Goal: Task Accomplishment & Management: Use online tool/utility

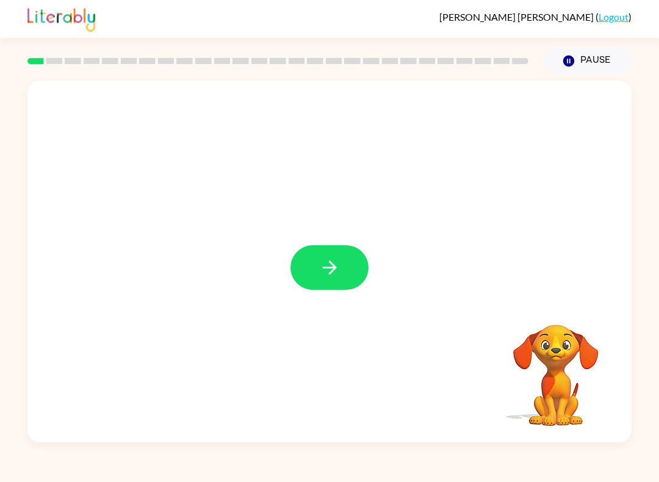
click at [335, 271] on icon "button" at bounding box center [329, 267] width 21 height 21
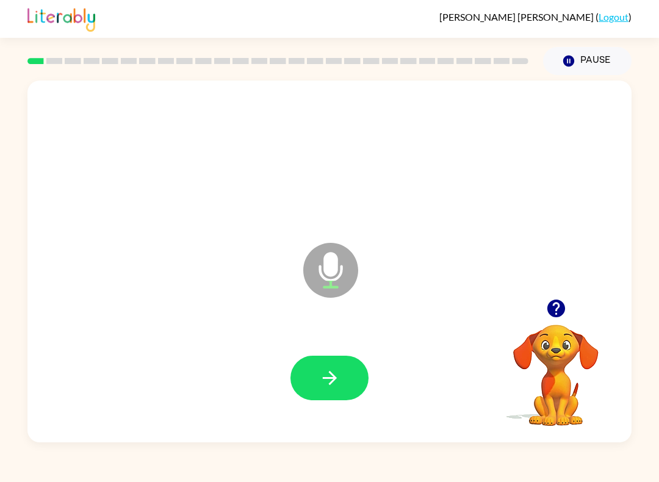
click at [354, 381] on button "button" at bounding box center [329, 378] width 78 height 45
click at [315, 374] on button "button" at bounding box center [329, 378] width 78 height 45
click at [326, 379] on icon "button" at bounding box center [329, 377] width 21 height 21
click at [323, 372] on icon "button" at bounding box center [329, 377] width 21 height 21
click at [339, 389] on icon "button" at bounding box center [329, 377] width 21 height 21
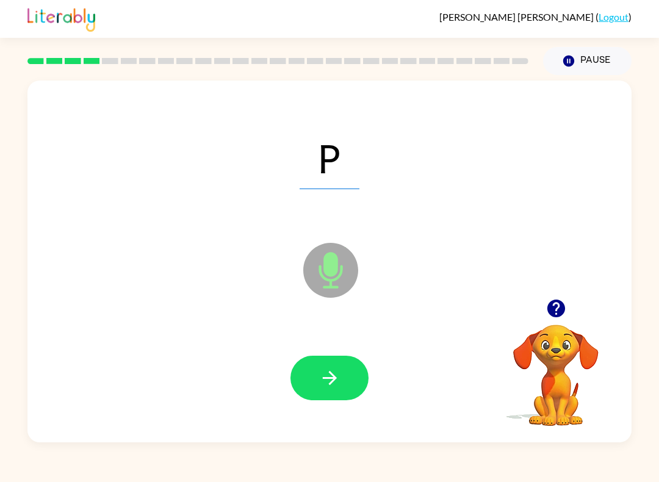
click at [325, 387] on icon "button" at bounding box center [329, 377] width 21 height 21
click at [323, 379] on icon "button" at bounding box center [329, 377] width 21 height 21
click at [292, 359] on div at bounding box center [329, 378] width 78 height 45
click at [320, 361] on button "button" at bounding box center [329, 378] width 78 height 45
click at [332, 387] on icon "button" at bounding box center [329, 377] width 21 height 21
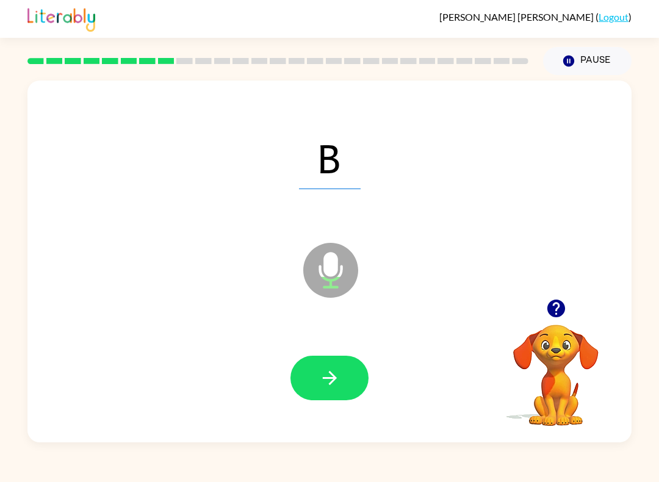
click at [327, 372] on icon "button" at bounding box center [329, 377] width 21 height 21
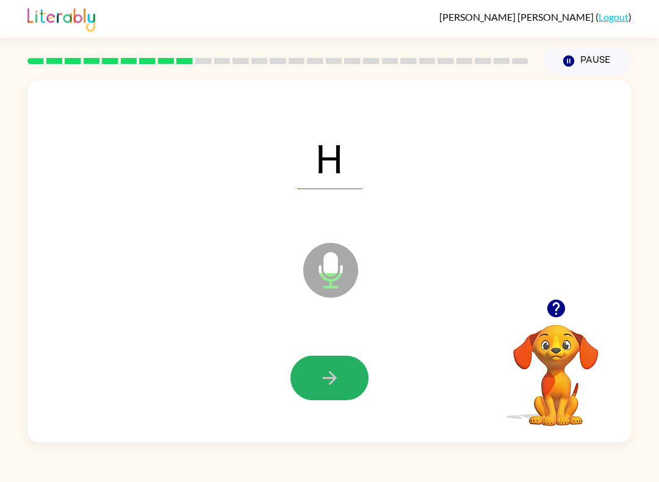
click at [315, 375] on button "button" at bounding box center [329, 378] width 78 height 45
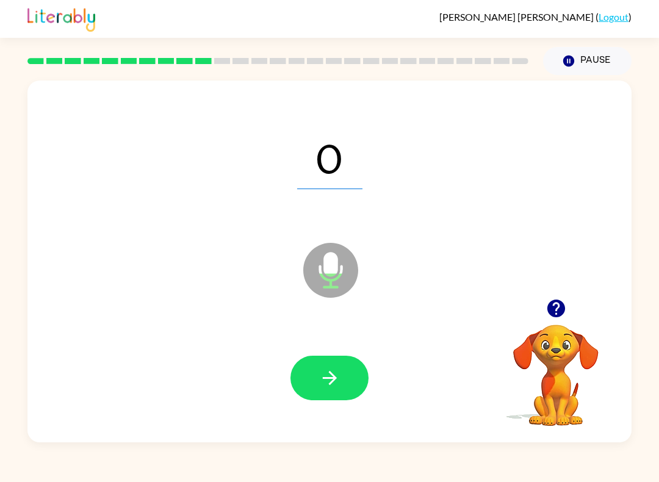
click at [308, 384] on button "button" at bounding box center [329, 378] width 78 height 45
click at [336, 379] on icon "button" at bounding box center [329, 377] width 21 height 21
click at [320, 382] on icon "button" at bounding box center [329, 377] width 21 height 21
click at [328, 379] on icon "button" at bounding box center [329, 377] width 21 height 21
click at [321, 386] on icon "button" at bounding box center [329, 377] width 21 height 21
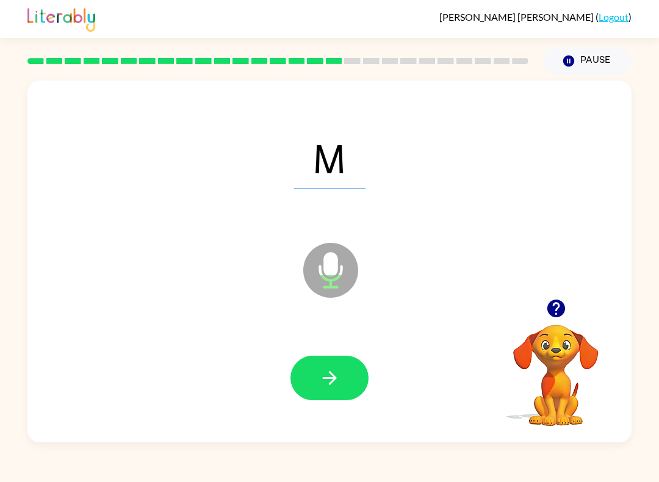
click at [320, 373] on icon "button" at bounding box center [329, 377] width 21 height 21
click at [315, 378] on button "button" at bounding box center [329, 378] width 78 height 45
click at [328, 380] on icon "button" at bounding box center [329, 377] width 21 height 21
click at [325, 373] on icon "button" at bounding box center [329, 377] width 21 height 21
click at [327, 385] on icon "button" at bounding box center [329, 377] width 21 height 21
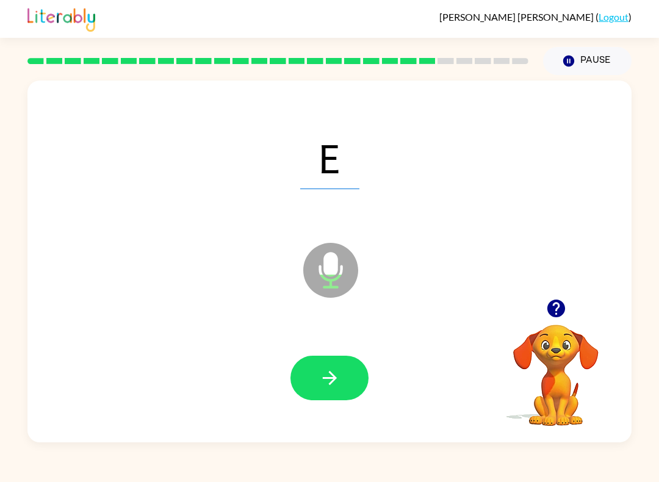
click at [310, 373] on button "button" at bounding box center [329, 378] width 78 height 45
click at [332, 381] on icon "button" at bounding box center [329, 377] width 21 height 21
click at [332, 382] on icon "button" at bounding box center [329, 378] width 14 height 14
click at [302, 382] on button "button" at bounding box center [329, 378] width 78 height 45
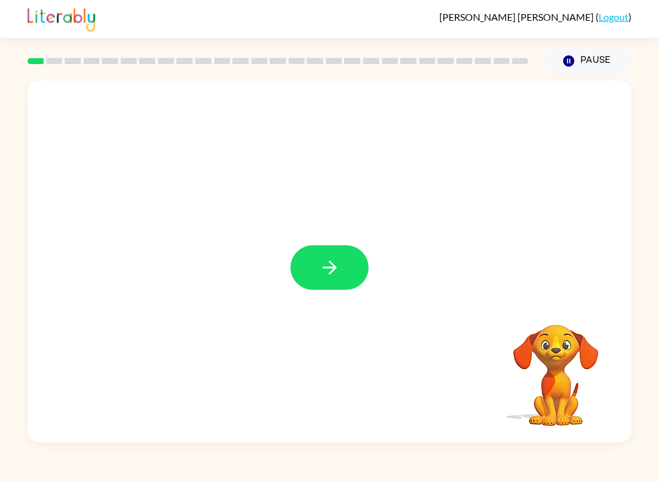
click at [332, 277] on icon "button" at bounding box center [329, 267] width 21 height 21
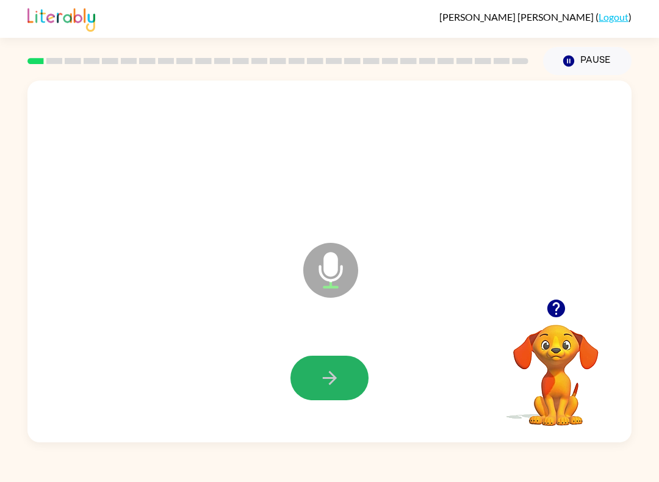
click at [313, 375] on button "button" at bounding box center [329, 378] width 78 height 45
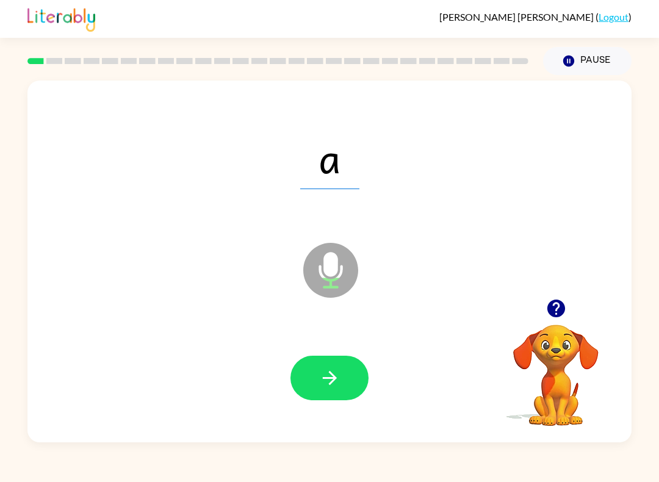
click at [315, 379] on button "button" at bounding box center [329, 378] width 78 height 45
click at [315, 373] on button "button" at bounding box center [329, 378] width 78 height 45
click at [319, 376] on icon "button" at bounding box center [329, 377] width 21 height 21
click at [285, 366] on div at bounding box center [329, 378] width 579 height 104
click at [315, 379] on button "button" at bounding box center [329, 378] width 78 height 45
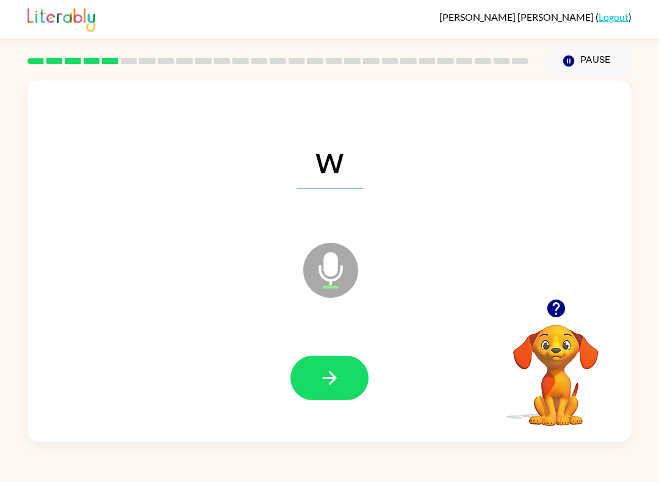
click at [314, 379] on button "button" at bounding box center [329, 378] width 78 height 45
click at [320, 373] on icon "button" at bounding box center [329, 377] width 21 height 21
click at [301, 362] on button "button" at bounding box center [329, 378] width 78 height 45
click at [331, 375] on icon "button" at bounding box center [329, 378] width 14 height 14
click at [313, 377] on button "button" at bounding box center [329, 378] width 78 height 45
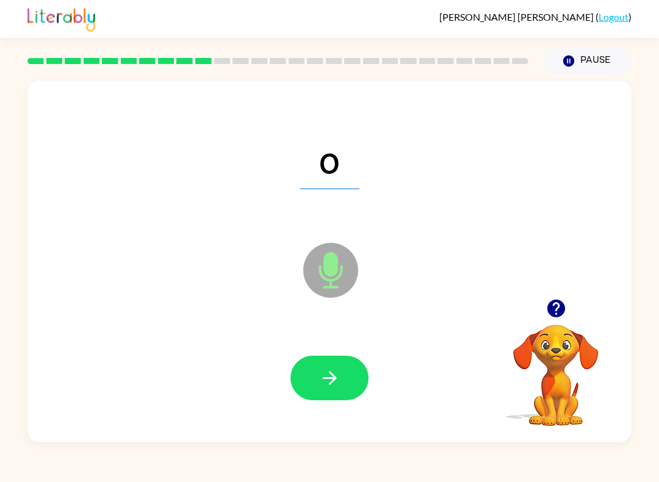
click at [311, 378] on button "button" at bounding box center [329, 378] width 78 height 45
click at [319, 384] on icon "button" at bounding box center [329, 377] width 21 height 21
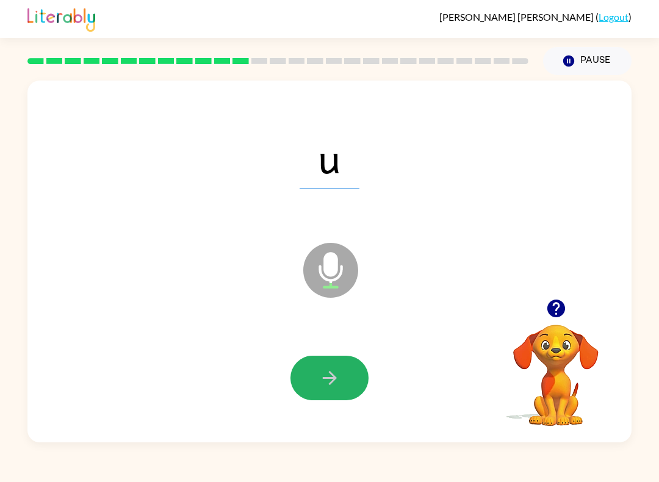
click at [325, 375] on icon "button" at bounding box center [329, 377] width 21 height 21
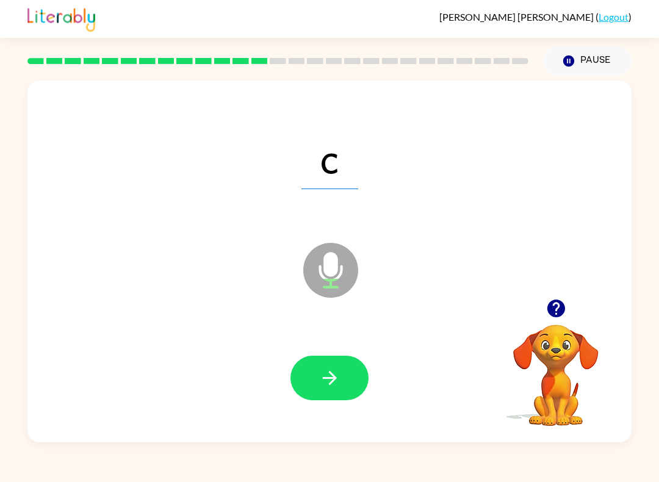
click at [317, 379] on button "button" at bounding box center [329, 378] width 78 height 45
click at [321, 381] on icon "button" at bounding box center [329, 377] width 21 height 21
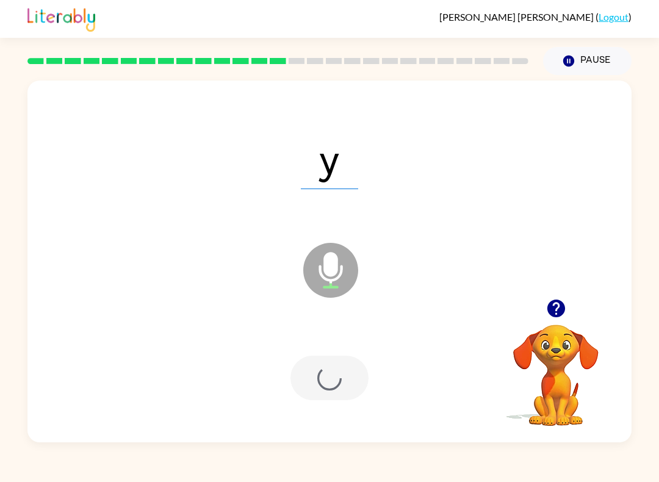
click at [320, 381] on div at bounding box center [329, 378] width 78 height 45
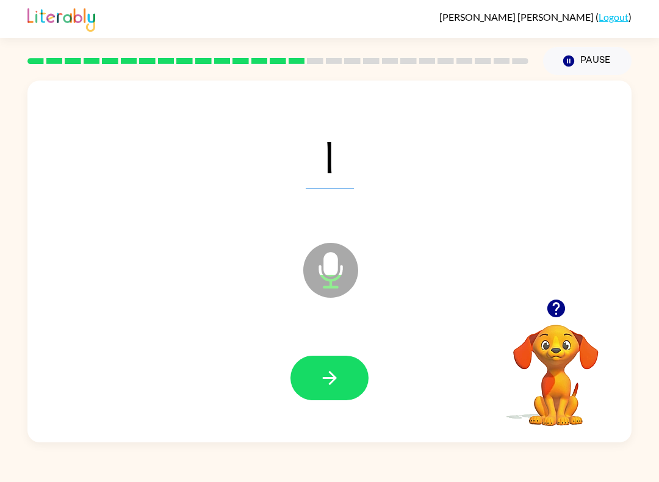
click at [327, 373] on icon "button" at bounding box center [329, 377] width 21 height 21
click at [308, 373] on button "button" at bounding box center [329, 378] width 78 height 45
click at [323, 375] on icon "button" at bounding box center [329, 377] width 21 height 21
click at [325, 381] on icon "button" at bounding box center [329, 377] width 21 height 21
click at [326, 387] on icon "button" at bounding box center [329, 377] width 21 height 21
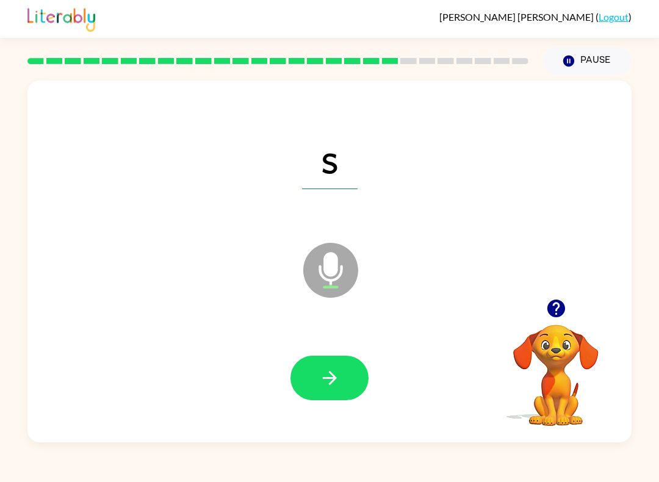
click at [315, 367] on button "button" at bounding box center [329, 378] width 78 height 45
click at [319, 379] on icon "button" at bounding box center [329, 377] width 21 height 21
click at [300, 370] on button "button" at bounding box center [329, 378] width 78 height 45
click at [319, 368] on icon "button" at bounding box center [329, 377] width 21 height 21
click at [298, 367] on button "button" at bounding box center [329, 378] width 78 height 45
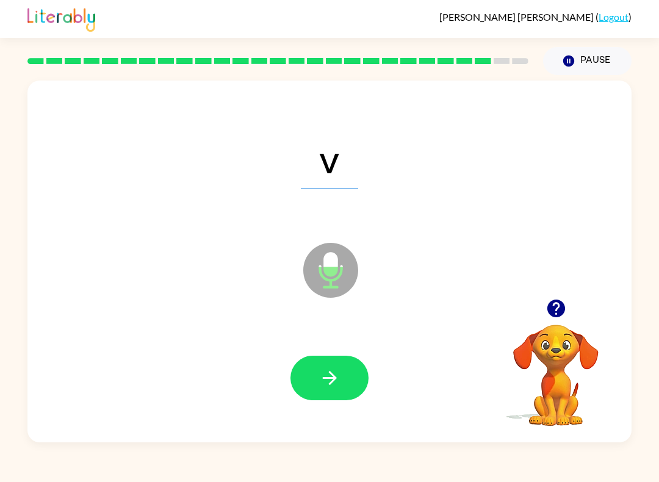
click at [325, 366] on button "button" at bounding box center [329, 378] width 78 height 45
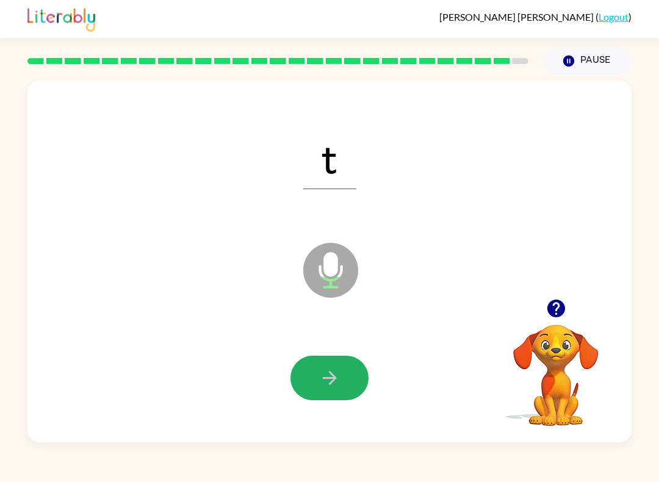
click at [310, 375] on button "button" at bounding box center [329, 378] width 78 height 45
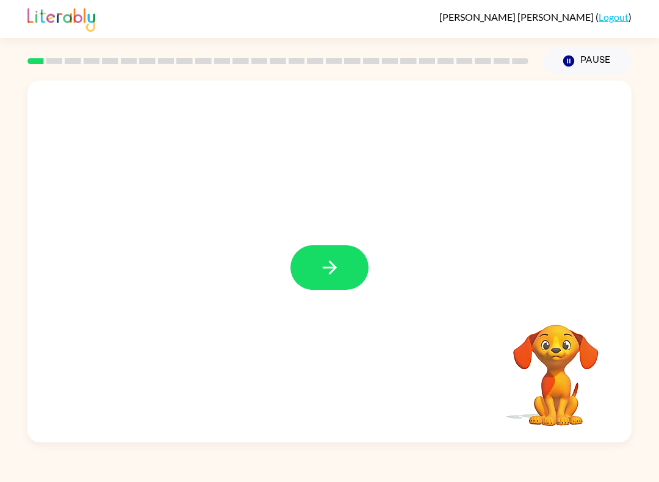
click at [315, 250] on button "button" at bounding box center [329, 267] width 78 height 45
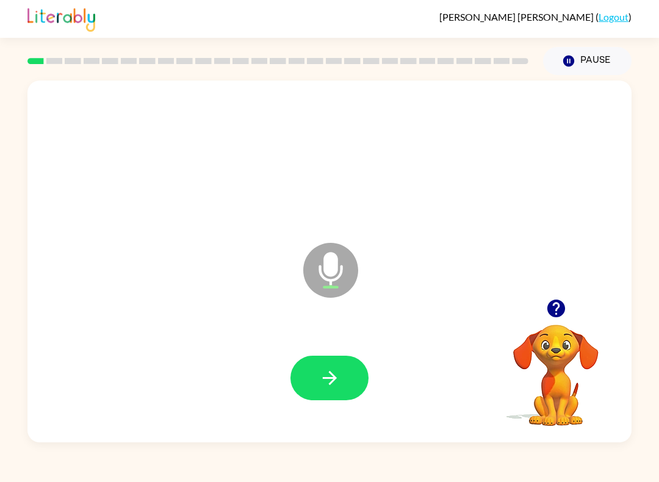
click at [328, 384] on icon "button" at bounding box center [329, 377] width 21 height 21
click at [331, 379] on icon "button" at bounding box center [329, 378] width 14 height 14
click at [318, 386] on button "button" at bounding box center [329, 378] width 78 height 45
click at [318, 379] on button "button" at bounding box center [329, 378] width 78 height 45
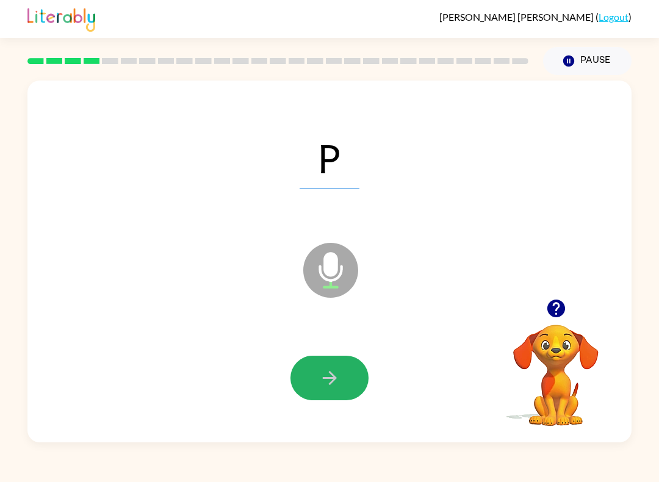
click at [316, 375] on button "button" at bounding box center [329, 378] width 78 height 45
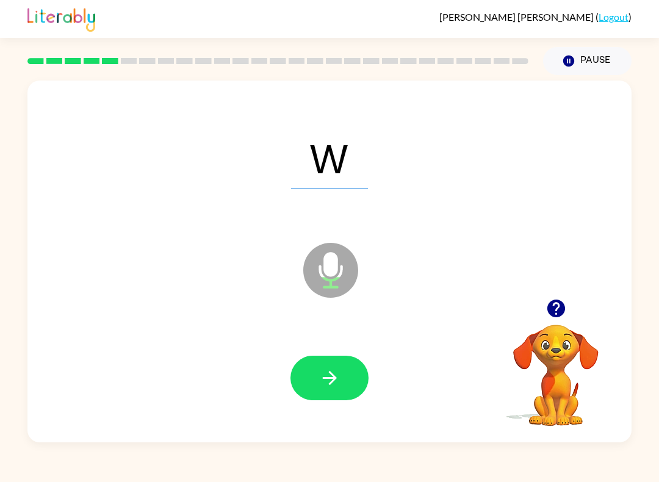
click at [327, 379] on icon "button" at bounding box center [329, 378] width 14 height 14
click at [310, 376] on button "button" at bounding box center [329, 378] width 78 height 45
click at [310, 373] on button "button" at bounding box center [329, 378] width 78 height 45
click at [329, 379] on icon "button" at bounding box center [329, 377] width 21 height 21
click at [321, 379] on icon "button" at bounding box center [329, 377] width 21 height 21
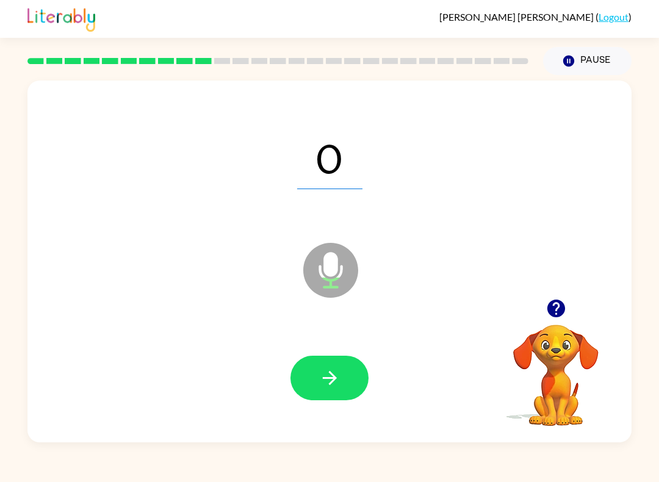
click at [331, 365] on button "button" at bounding box center [329, 378] width 78 height 45
click at [321, 381] on icon "button" at bounding box center [329, 377] width 21 height 21
click at [312, 376] on button "button" at bounding box center [329, 378] width 78 height 45
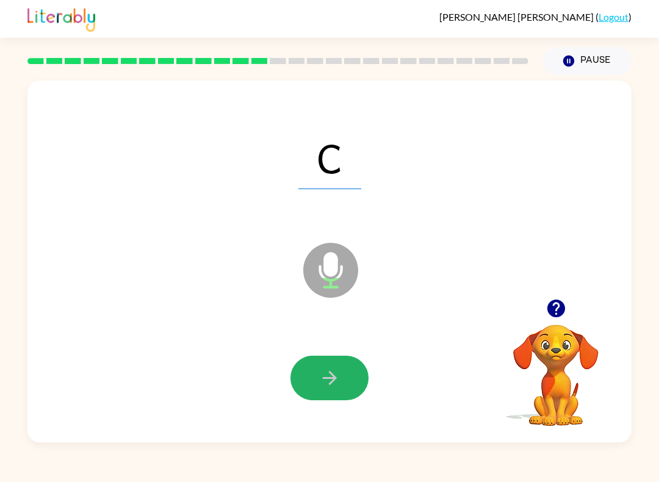
click at [311, 372] on button "button" at bounding box center [329, 378] width 78 height 45
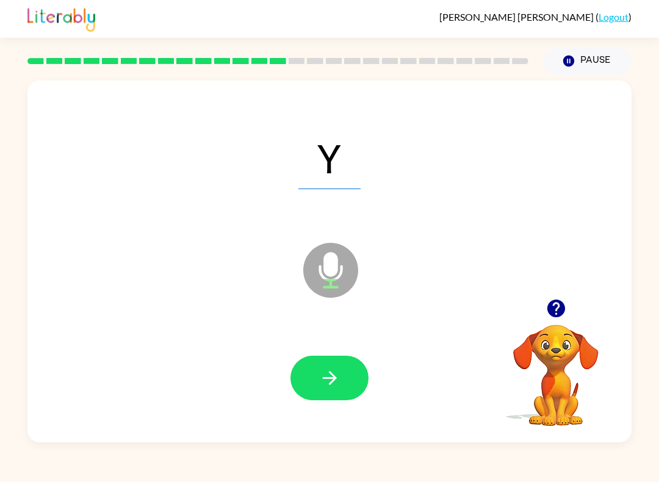
click at [305, 377] on button "button" at bounding box center [329, 378] width 78 height 45
click at [318, 373] on button "button" at bounding box center [329, 378] width 78 height 45
click at [336, 372] on icon "button" at bounding box center [329, 377] width 21 height 21
click at [309, 365] on button "button" at bounding box center [329, 378] width 78 height 45
click at [312, 381] on button "button" at bounding box center [329, 378] width 78 height 45
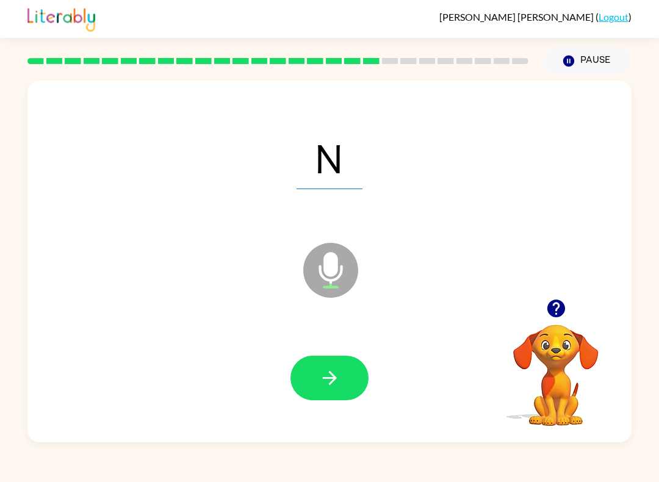
click at [320, 376] on icon "button" at bounding box center [329, 377] width 21 height 21
click at [308, 367] on button "button" at bounding box center [329, 378] width 78 height 45
click at [310, 379] on button "button" at bounding box center [329, 378] width 78 height 45
click at [306, 368] on button "button" at bounding box center [329, 378] width 78 height 45
click at [305, 380] on button "button" at bounding box center [329, 378] width 78 height 45
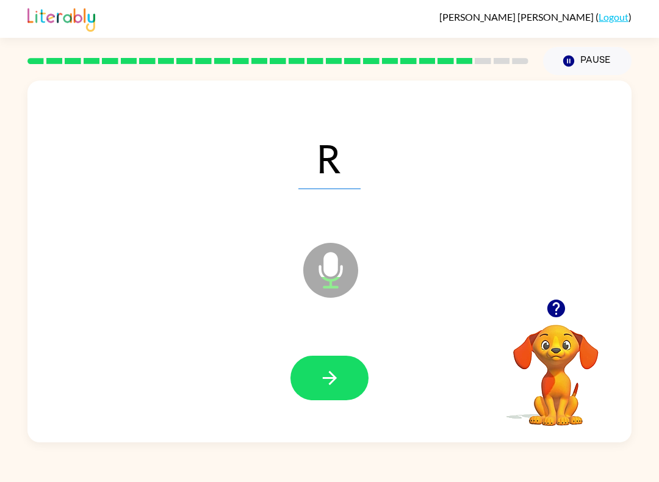
click at [323, 368] on icon "button" at bounding box center [329, 377] width 21 height 21
click at [295, 375] on button "button" at bounding box center [329, 378] width 78 height 45
click at [321, 379] on icon "button" at bounding box center [329, 377] width 21 height 21
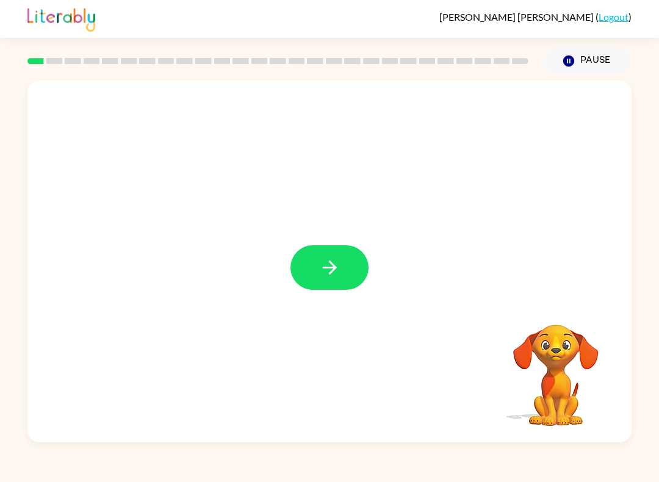
click at [325, 251] on button "button" at bounding box center [329, 267] width 78 height 45
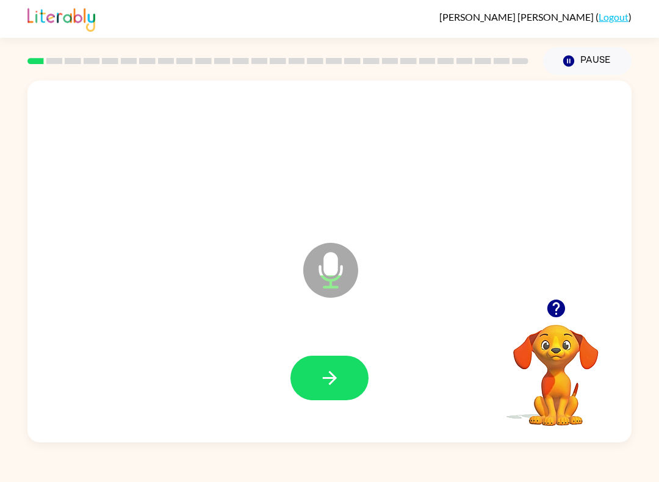
click at [325, 373] on icon "button" at bounding box center [329, 377] width 21 height 21
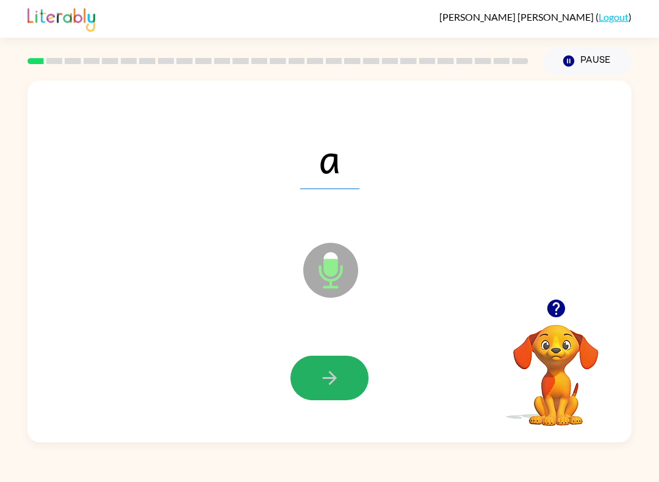
click at [331, 375] on icon "button" at bounding box center [329, 378] width 14 height 14
click at [326, 378] on icon "button" at bounding box center [329, 378] width 14 height 14
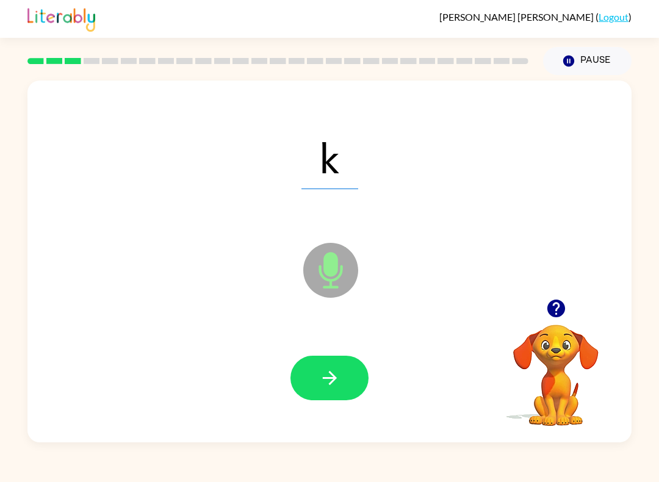
click at [320, 378] on icon "button" at bounding box center [329, 377] width 21 height 21
click at [317, 375] on button "button" at bounding box center [329, 378] width 78 height 45
click at [316, 380] on button "button" at bounding box center [329, 378] width 78 height 45
click at [326, 370] on icon "button" at bounding box center [329, 377] width 21 height 21
click at [321, 379] on icon "button" at bounding box center [329, 377] width 21 height 21
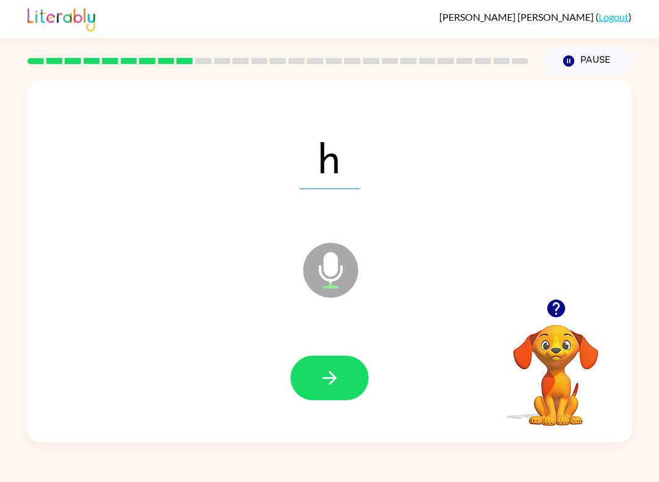
click at [328, 378] on icon "button" at bounding box center [329, 378] width 14 height 14
click at [303, 359] on button "button" at bounding box center [329, 378] width 78 height 45
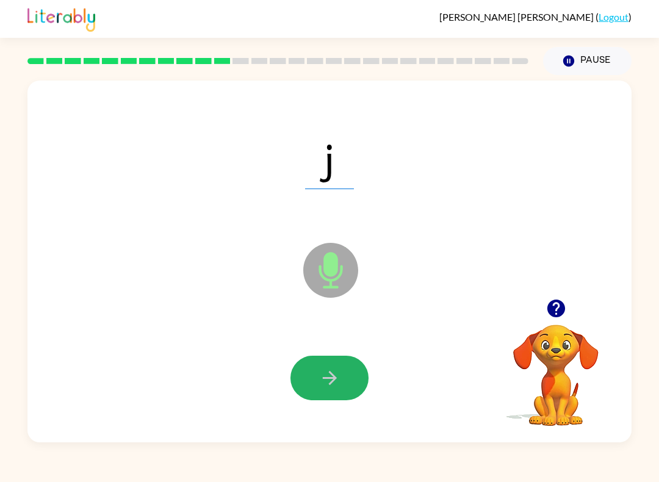
click at [322, 375] on icon "button" at bounding box center [329, 377] width 21 height 21
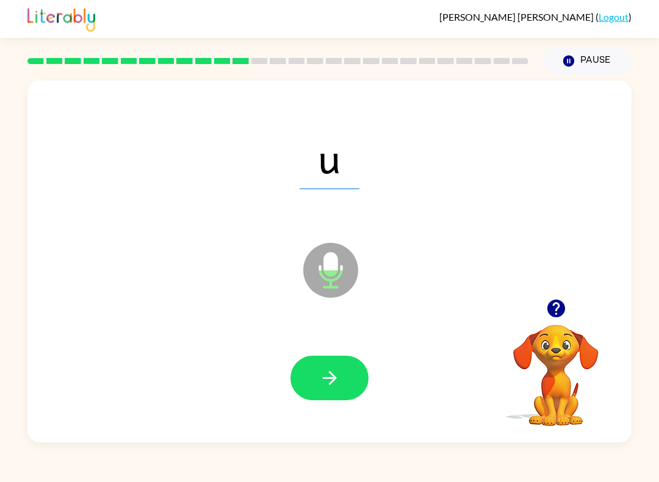
click at [332, 374] on icon "button" at bounding box center [329, 377] width 21 height 21
click at [319, 374] on icon "button" at bounding box center [329, 377] width 21 height 21
click at [325, 376] on icon "button" at bounding box center [329, 377] width 21 height 21
click at [311, 375] on button "button" at bounding box center [329, 378] width 78 height 45
click at [314, 374] on button "button" at bounding box center [329, 378] width 78 height 45
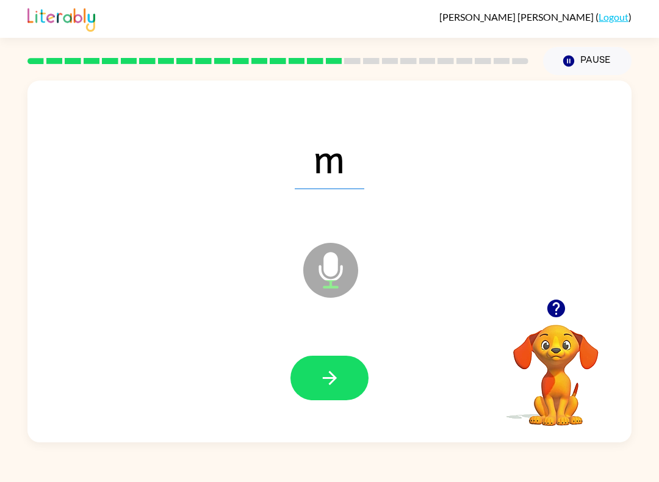
click at [324, 378] on icon "button" at bounding box center [329, 378] width 14 height 14
click at [327, 373] on icon "button" at bounding box center [329, 377] width 21 height 21
click at [317, 365] on button "button" at bounding box center [329, 378] width 78 height 45
click at [321, 366] on button "button" at bounding box center [329, 378] width 78 height 45
click at [317, 372] on button "button" at bounding box center [329, 378] width 78 height 45
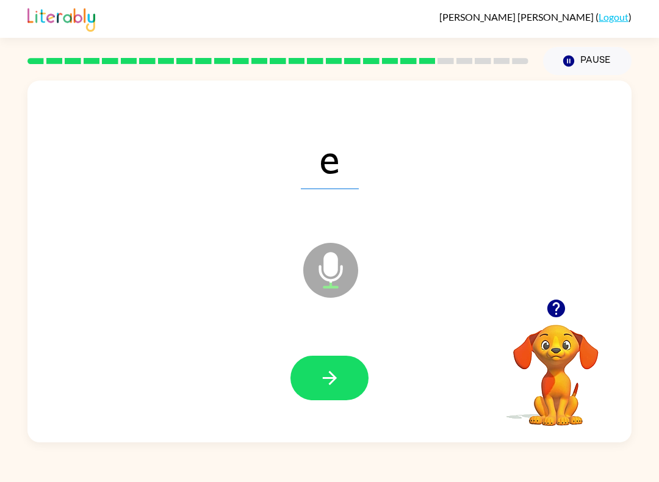
click at [314, 373] on button "button" at bounding box center [329, 378] width 78 height 45
click at [322, 378] on icon "button" at bounding box center [329, 377] width 21 height 21
click at [303, 373] on button "button" at bounding box center [329, 378] width 78 height 45
click at [340, 378] on icon "button" at bounding box center [329, 377] width 21 height 21
click at [327, 365] on button "button" at bounding box center [329, 378] width 78 height 45
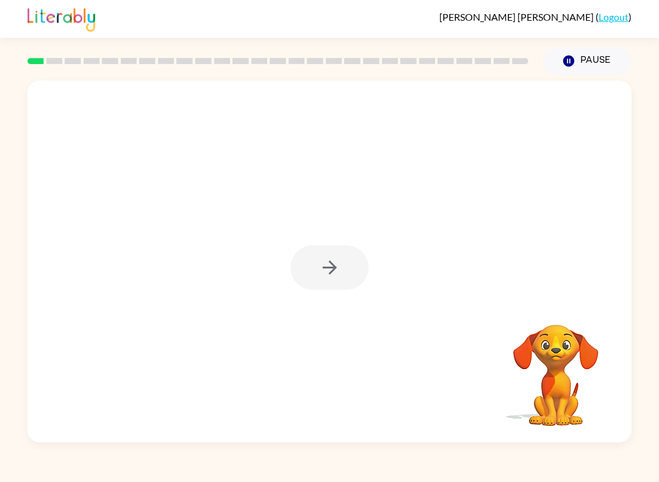
click at [342, 274] on div at bounding box center [329, 267] width 78 height 45
click at [333, 268] on div at bounding box center [329, 267] width 78 height 45
click at [312, 268] on div at bounding box center [329, 267] width 78 height 45
click at [328, 270] on icon "button" at bounding box center [329, 267] width 21 height 21
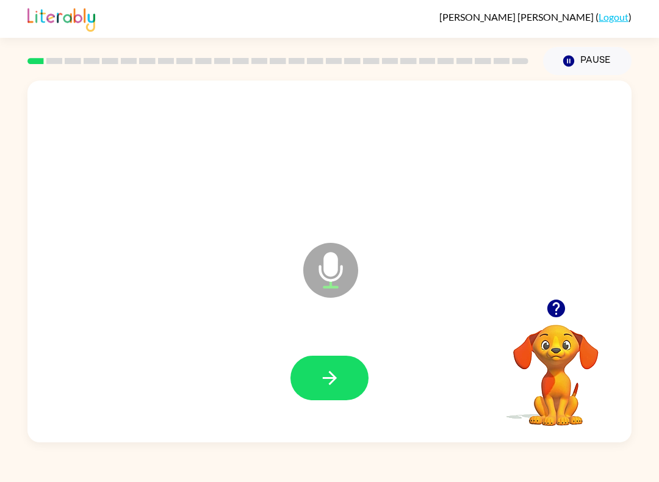
click at [337, 368] on icon "button" at bounding box center [329, 377] width 21 height 21
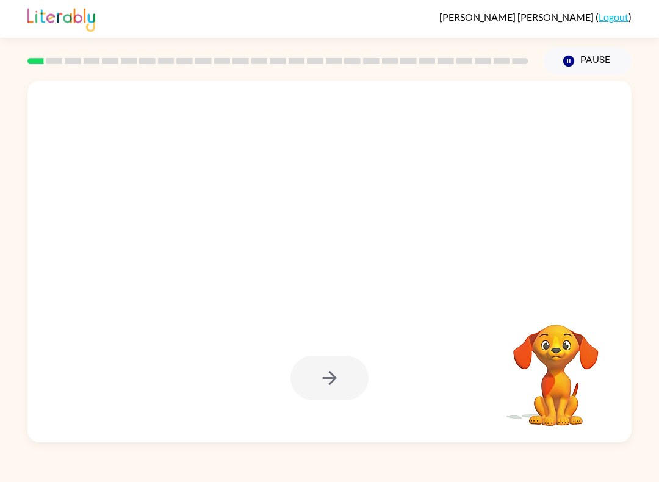
click at [339, 386] on div at bounding box center [329, 378] width 78 height 45
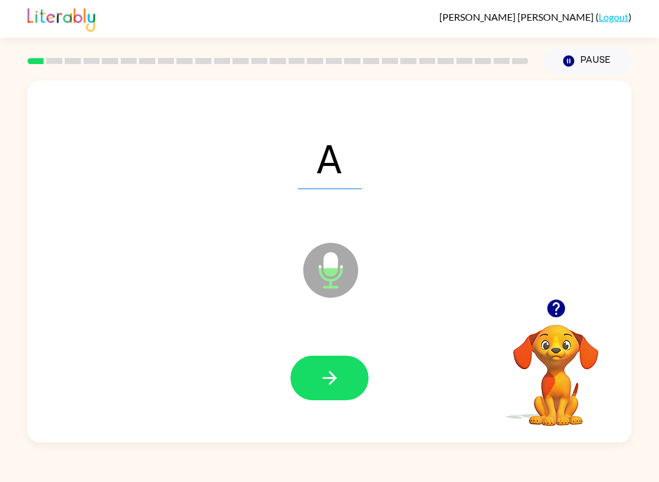
click at [336, 375] on icon "button" at bounding box center [329, 377] width 21 height 21
click at [334, 400] on button "button" at bounding box center [329, 378] width 78 height 45
click at [331, 371] on icon "button" at bounding box center [329, 377] width 21 height 21
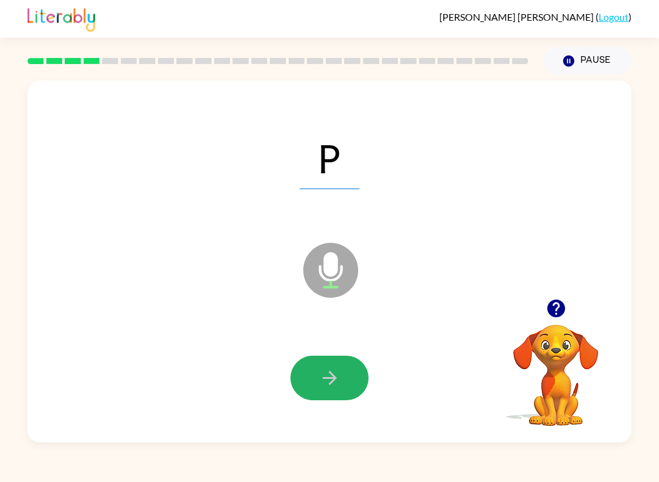
click at [315, 375] on button "button" at bounding box center [329, 378] width 78 height 45
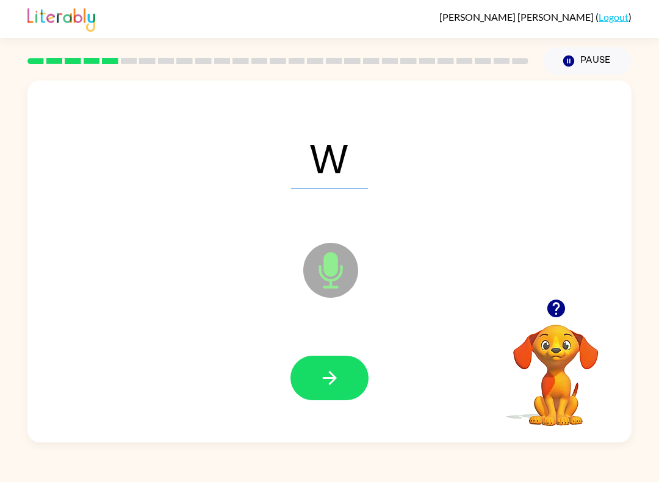
click at [323, 374] on icon "button" at bounding box center [329, 377] width 21 height 21
click at [319, 378] on icon "button" at bounding box center [329, 377] width 21 height 21
click at [315, 367] on button "button" at bounding box center [329, 378] width 78 height 45
click at [290, 367] on div at bounding box center [329, 378] width 579 height 104
click at [325, 370] on icon "button" at bounding box center [329, 377] width 21 height 21
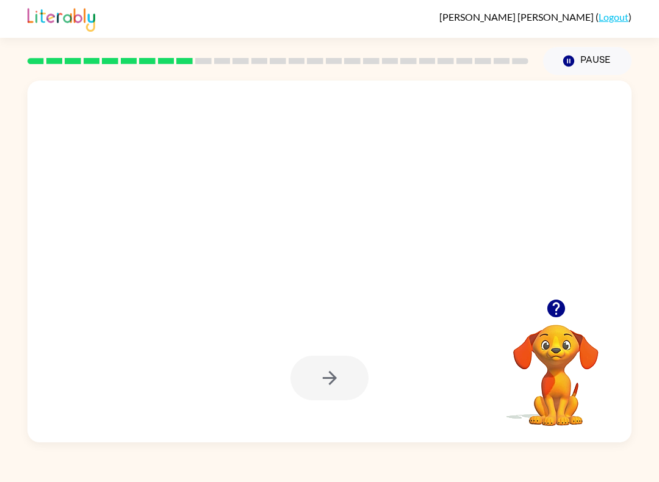
click at [297, 363] on div at bounding box center [329, 378] width 78 height 45
click at [309, 373] on div at bounding box center [329, 378] width 78 height 45
click at [317, 370] on div at bounding box center [329, 378] width 78 height 45
click at [315, 387] on div at bounding box center [329, 378] width 78 height 45
click at [321, 378] on div at bounding box center [329, 378] width 78 height 45
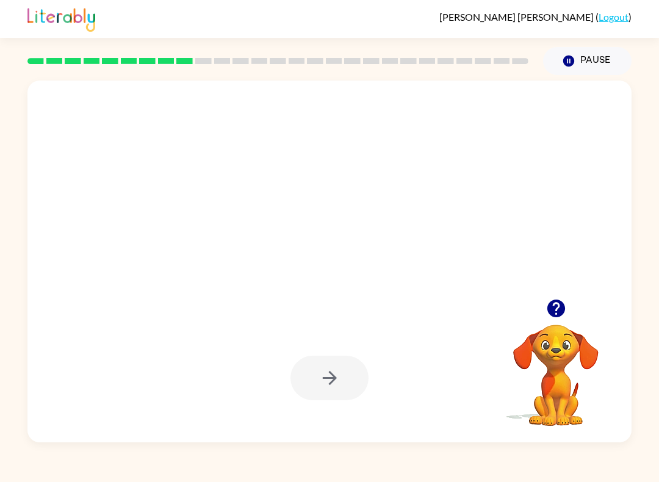
click at [554, 300] on icon "button" at bounding box center [555, 308] width 21 height 21
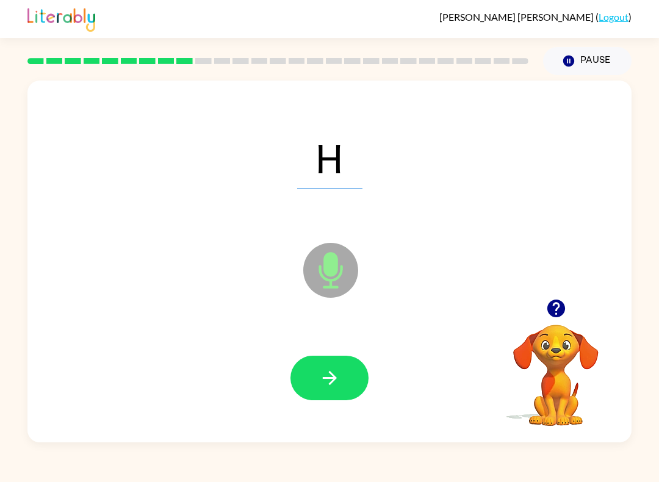
click at [335, 383] on icon "button" at bounding box center [329, 377] width 21 height 21
click at [325, 368] on icon "button" at bounding box center [329, 377] width 21 height 21
click at [315, 381] on button "button" at bounding box center [329, 378] width 78 height 45
click at [329, 376] on icon "button" at bounding box center [329, 377] width 21 height 21
click at [327, 367] on button "button" at bounding box center [329, 378] width 78 height 45
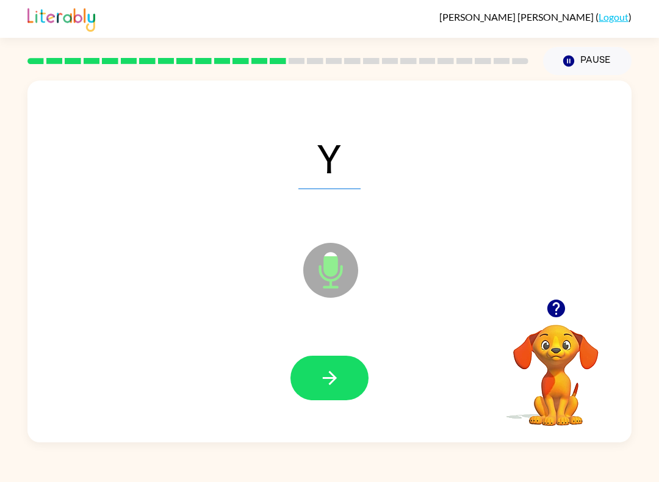
click at [323, 376] on icon "button" at bounding box center [329, 377] width 21 height 21
click at [323, 364] on button "button" at bounding box center [329, 378] width 78 height 45
click at [323, 376] on icon "button" at bounding box center [329, 377] width 21 height 21
click at [323, 362] on button "button" at bounding box center [329, 378] width 78 height 45
click at [318, 362] on button "button" at bounding box center [329, 378] width 78 height 45
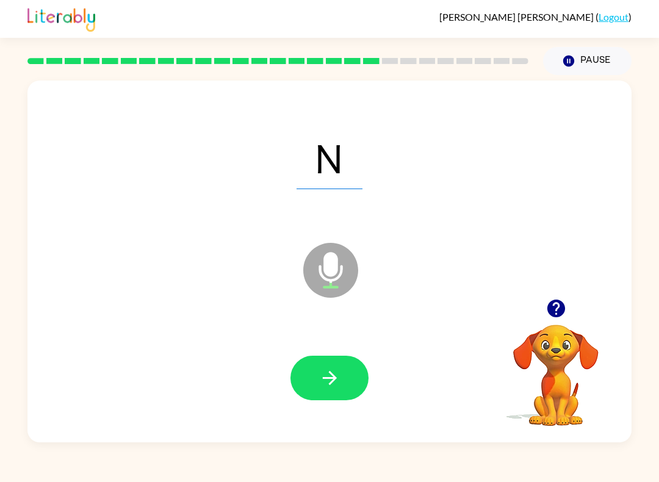
click at [309, 374] on button "button" at bounding box center [329, 378] width 78 height 45
click at [306, 373] on button "button" at bounding box center [329, 378] width 78 height 45
click at [318, 373] on button "button" at bounding box center [329, 378] width 78 height 45
click at [319, 381] on icon "button" at bounding box center [329, 377] width 21 height 21
click at [330, 383] on icon "button" at bounding box center [329, 378] width 14 height 14
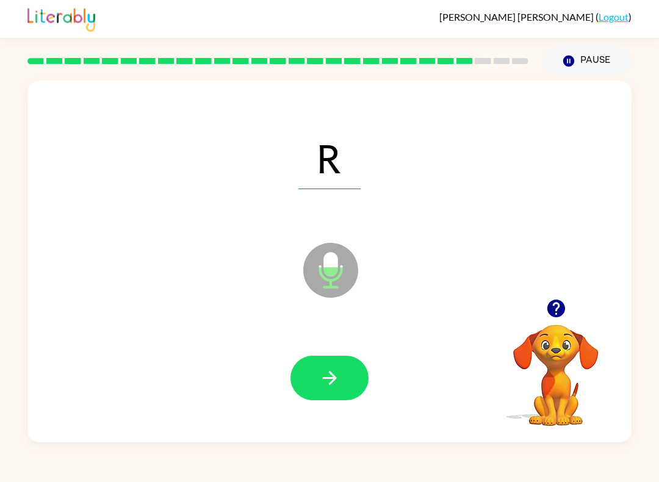
click at [309, 371] on button "button" at bounding box center [329, 378] width 78 height 45
click at [321, 373] on icon "button" at bounding box center [329, 377] width 21 height 21
click at [317, 362] on button "button" at bounding box center [329, 378] width 78 height 45
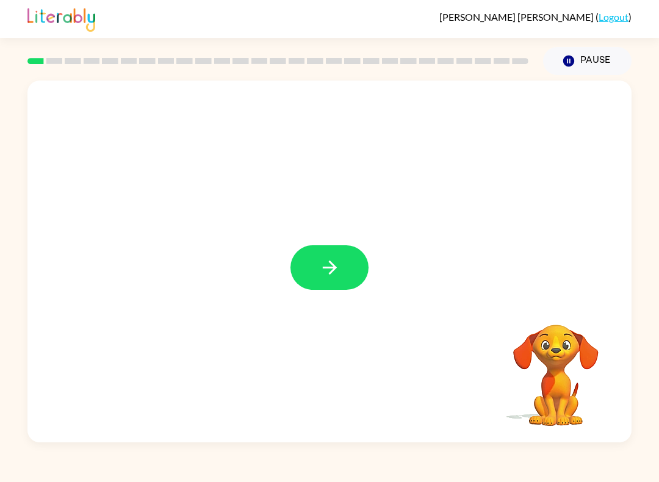
click at [327, 266] on icon "button" at bounding box center [329, 267] width 21 height 21
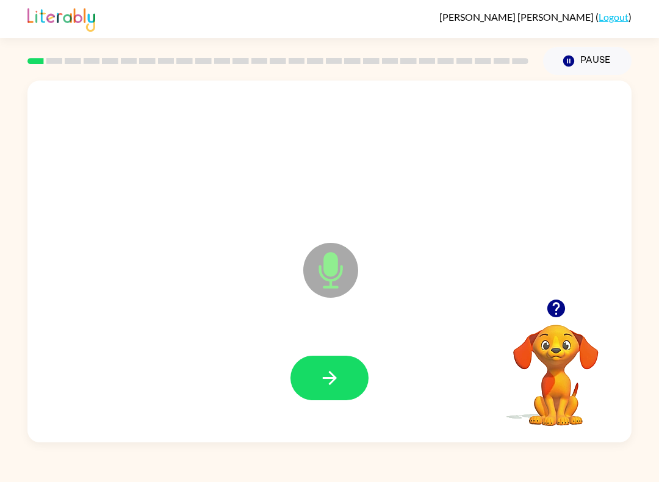
click at [305, 366] on button "button" at bounding box center [329, 378] width 78 height 45
click at [331, 379] on icon "button" at bounding box center [329, 378] width 14 height 14
click at [314, 364] on button "button" at bounding box center [329, 378] width 78 height 45
click at [342, 363] on button "button" at bounding box center [329, 378] width 78 height 45
click at [319, 379] on icon "button" at bounding box center [329, 377] width 21 height 21
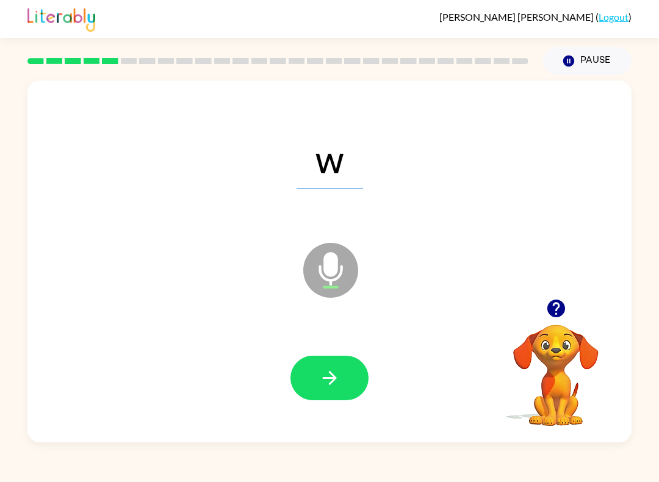
click at [336, 365] on button "button" at bounding box center [329, 378] width 78 height 45
click at [311, 368] on button "button" at bounding box center [329, 378] width 78 height 45
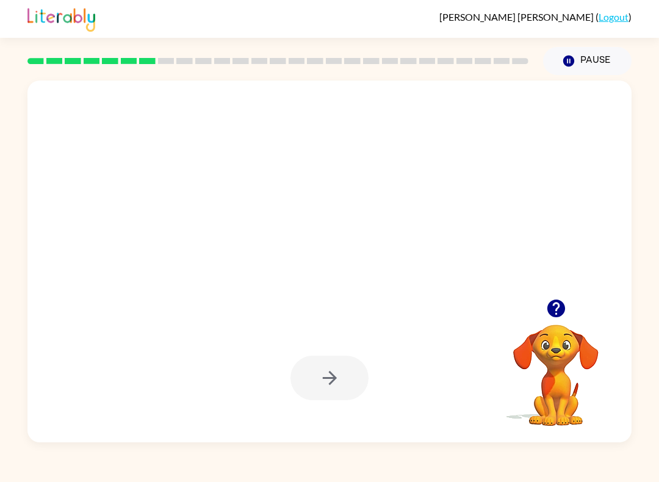
click at [549, 301] on icon "button" at bounding box center [555, 308] width 21 height 21
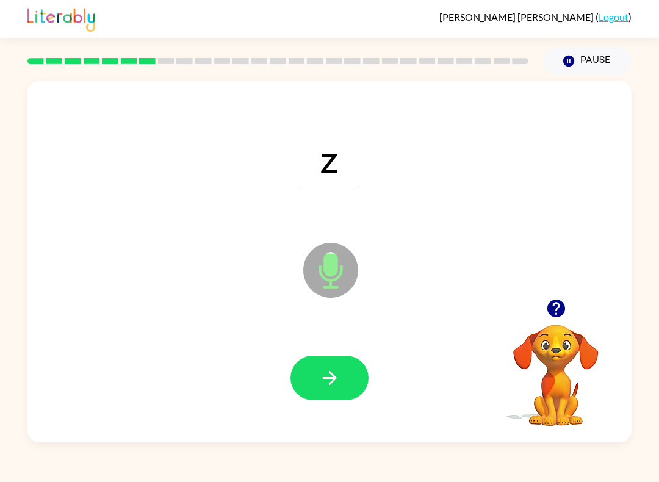
click at [338, 368] on icon "button" at bounding box center [329, 377] width 21 height 21
click at [332, 381] on icon "button" at bounding box center [329, 378] width 14 height 14
click at [332, 382] on icon "button" at bounding box center [329, 378] width 14 height 14
click at [339, 399] on button "button" at bounding box center [329, 378] width 78 height 45
click at [341, 387] on button "button" at bounding box center [329, 378] width 78 height 45
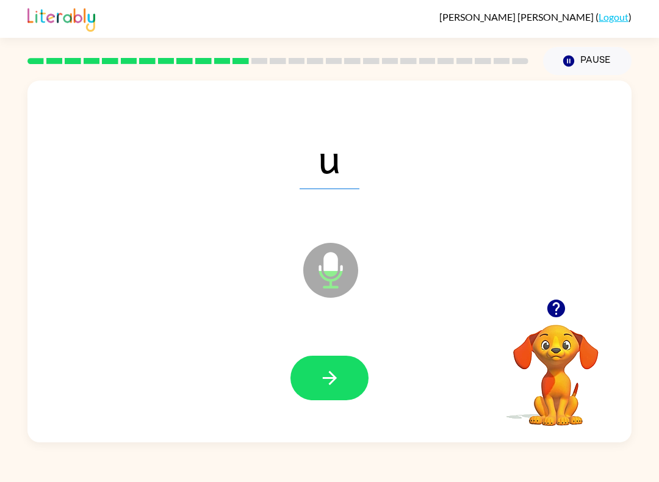
click at [343, 389] on button "button" at bounding box center [329, 378] width 78 height 45
click at [343, 380] on button "button" at bounding box center [329, 378] width 78 height 45
click at [336, 371] on icon "button" at bounding box center [329, 377] width 21 height 21
click at [325, 384] on icon "button" at bounding box center [329, 377] width 21 height 21
click at [342, 371] on button "button" at bounding box center [329, 378] width 78 height 45
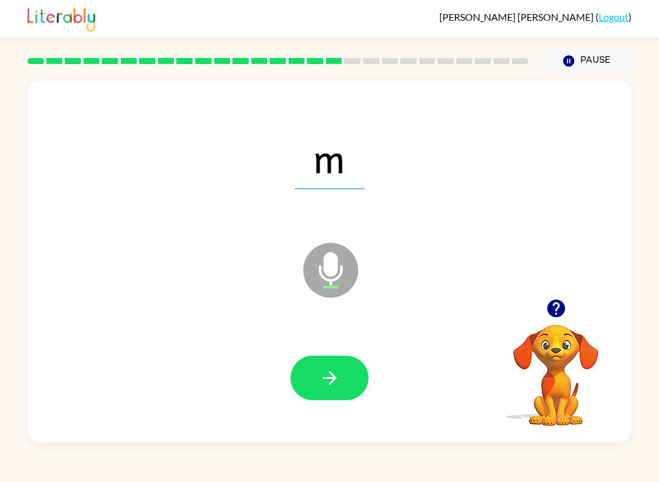
click at [313, 398] on button "button" at bounding box center [329, 378] width 78 height 45
click at [335, 386] on icon "button" at bounding box center [329, 377] width 21 height 21
click at [343, 373] on button "button" at bounding box center [329, 378] width 78 height 45
click at [328, 384] on icon "button" at bounding box center [329, 377] width 21 height 21
click at [329, 370] on icon "button" at bounding box center [329, 377] width 21 height 21
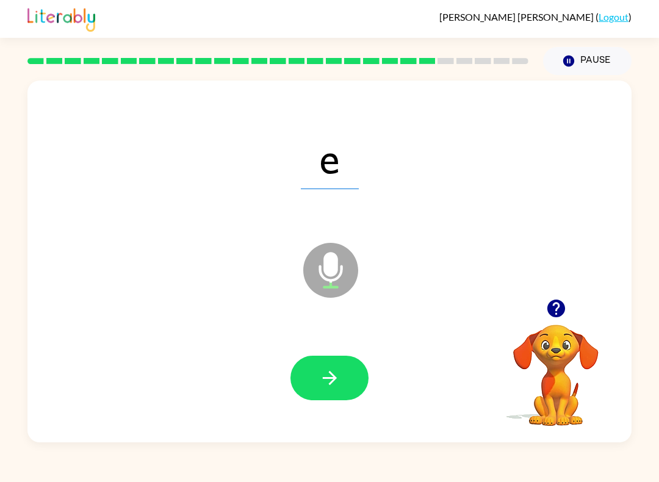
click at [354, 385] on button "button" at bounding box center [329, 378] width 78 height 45
click at [333, 382] on icon "button" at bounding box center [329, 378] width 14 height 14
click at [332, 378] on icon "button" at bounding box center [329, 377] width 21 height 21
click at [332, 364] on button "button" at bounding box center [329, 378] width 78 height 45
click at [338, 375] on icon "button" at bounding box center [329, 377] width 21 height 21
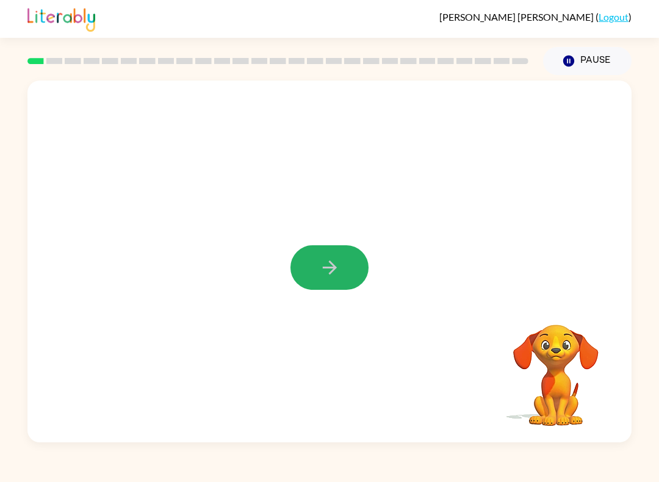
click at [343, 255] on button "button" at bounding box center [329, 267] width 78 height 45
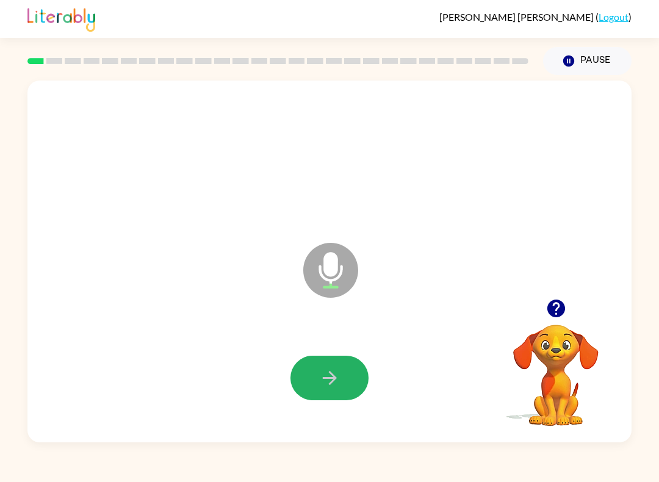
click at [320, 382] on icon "button" at bounding box center [329, 377] width 21 height 21
click at [320, 381] on icon "button" at bounding box center [329, 377] width 21 height 21
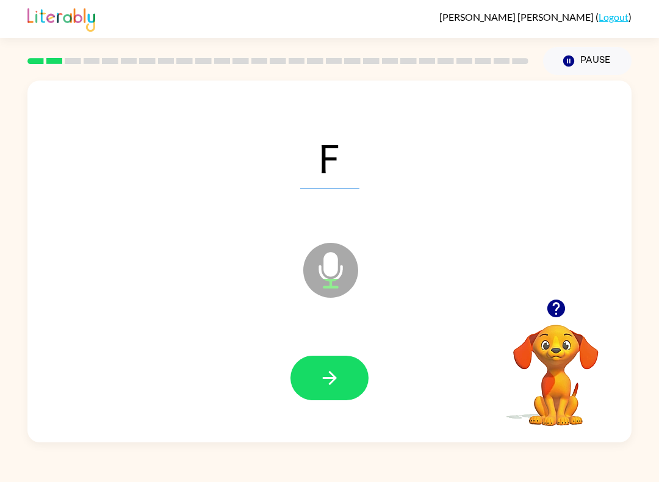
click at [330, 366] on button "button" at bounding box center [329, 378] width 78 height 45
click at [325, 384] on icon "button" at bounding box center [329, 377] width 21 height 21
click at [328, 358] on button "button" at bounding box center [329, 378] width 78 height 45
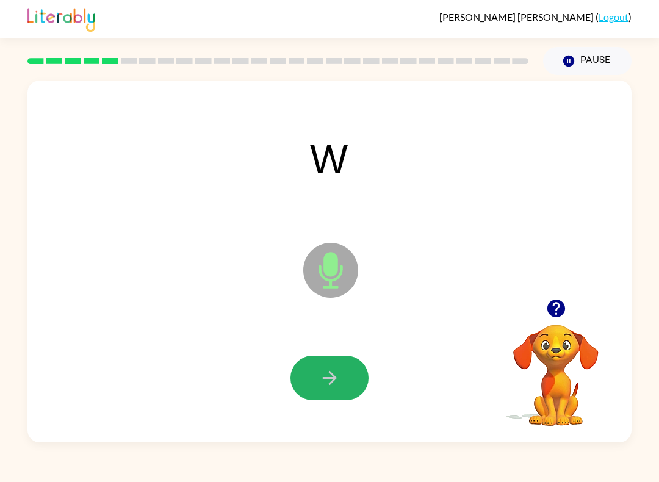
click at [318, 378] on button "button" at bounding box center [329, 378] width 78 height 45
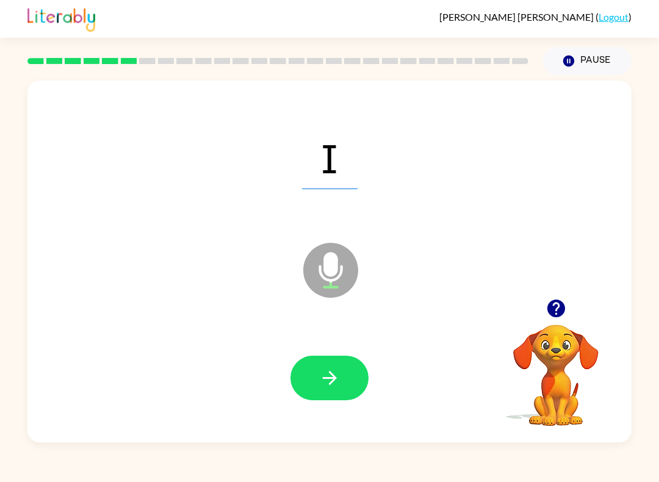
click at [321, 375] on icon "button" at bounding box center [329, 377] width 21 height 21
click at [327, 371] on icon "button" at bounding box center [329, 377] width 21 height 21
click at [311, 365] on button "button" at bounding box center [329, 378] width 78 height 45
click at [320, 368] on icon "button" at bounding box center [329, 377] width 21 height 21
click at [325, 374] on icon "button" at bounding box center [329, 377] width 21 height 21
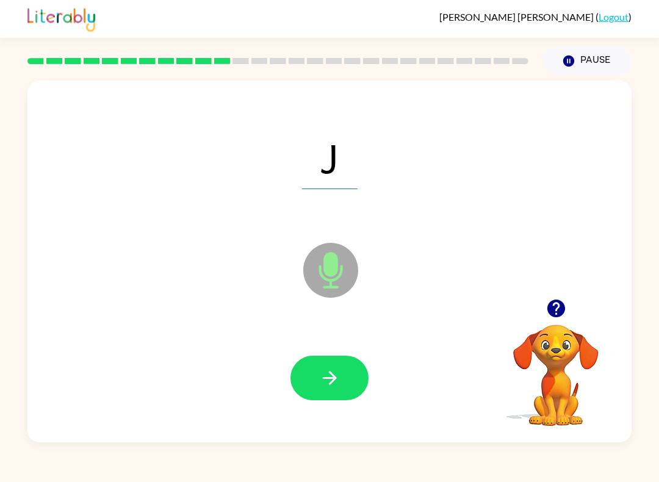
click at [321, 362] on button "button" at bounding box center [329, 378] width 78 height 45
click at [310, 370] on button "button" at bounding box center [329, 378] width 78 height 45
click at [319, 379] on icon "button" at bounding box center [329, 377] width 21 height 21
click at [320, 375] on icon "button" at bounding box center [329, 377] width 21 height 21
click at [329, 376] on icon "button" at bounding box center [329, 377] width 21 height 21
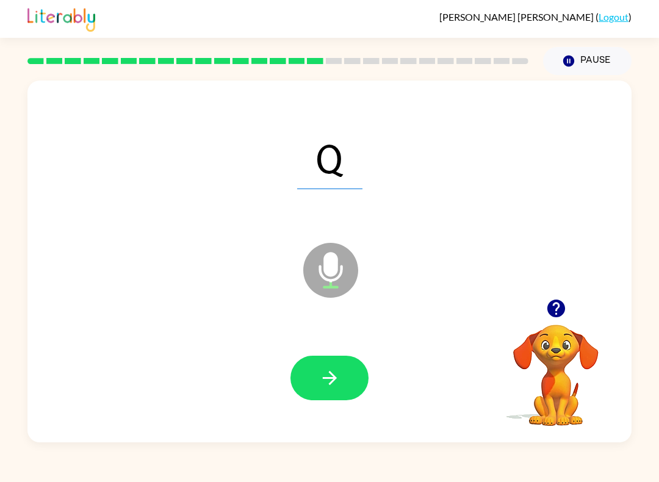
click at [314, 371] on button "button" at bounding box center [329, 378] width 78 height 45
click at [314, 365] on button "button" at bounding box center [329, 378] width 78 height 45
click at [307, 366] on button "button" at bounding box center [329, 378] width 78 height 45
click at [312, 365] on button "button" at bounding box center [329, 378] width 78 height 45
click at [321, 375] on icon "button" at bounding box center [329, 377] width 21 height 21
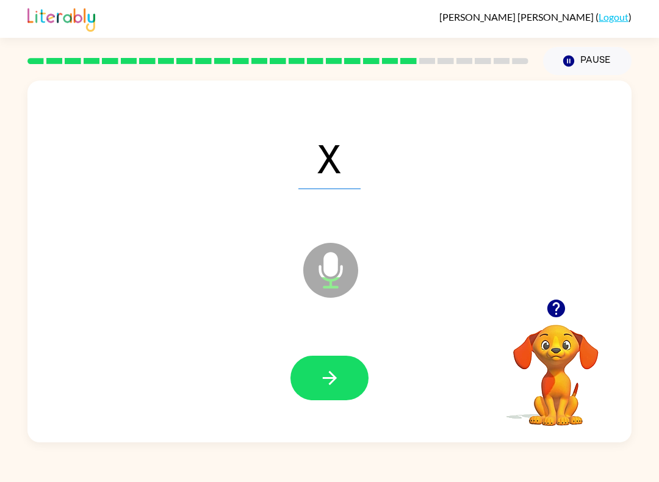
click at [318, 373] on button "button" at bounding box center [329, 378] width 78 height 45
click at [320, 375] on icon "button" at bounding box center [329, 377] width 21 height 21
click at [323, 381] on icon "button" at bounding box center [329, 377] width 21 height 21
click at [318, 369] on button "button" at bounding box center [329, 378] width 78 height 45
click at [321, 373] on icon "button" at bounding box center [329, 377] width 21 height 21
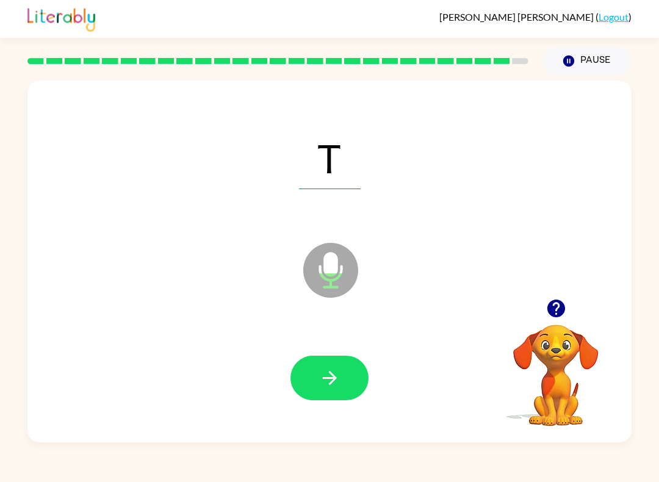
click at [315, 372] on button "button" at bounding box center [329, 378] width 78 height 45
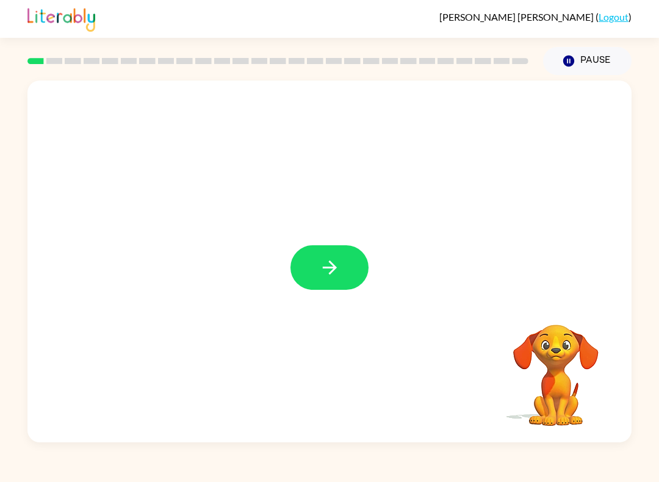
click at [340, 280] on button "button" at bounding box center [329, 267] width 78 height 45
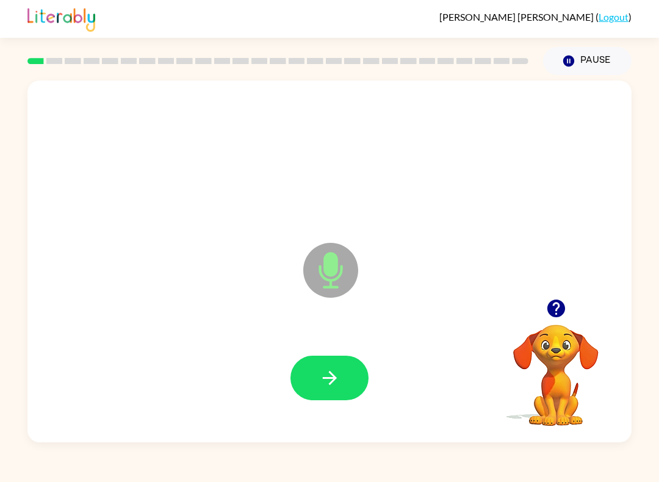
click at [320, 368] on icon "button" at bounding box center [329, 377] width 21 height 21
click at [315, 376] on button "button" at bounding box center [329, 378] width 78 height 45
click at [332, 367] on button "button" at bounding box center [329, 378] width 78 height 45
click at [339, 384] on icon "button" at bounding box center [329, 377] width 21 height 21
click at [312, 381] on button "button" at bounding box center [329, 378] width 78 height 45
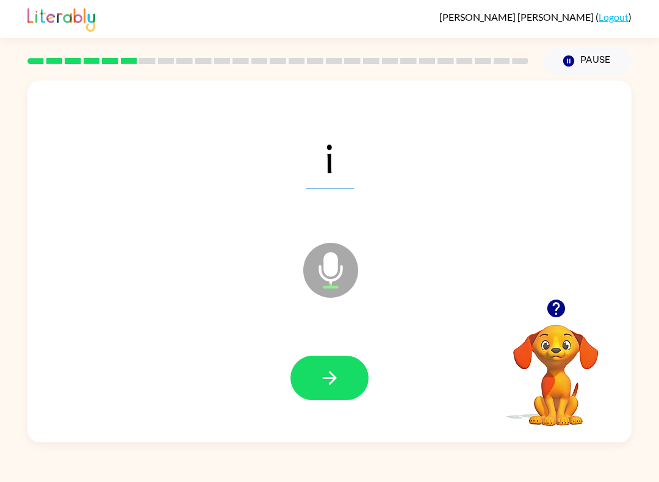
click at [327, 368] on icon "button" at bounding box center [329, 377] width 21 height 21
click at [324, 365] on button "button" at bounding box center [329, 378] width 78 height 45
click at [318, 375] on button "button" at bounding box center [329, 378] width 78 height 45
click at [315, 365] on button "button" at bounding box center [329, 378] width 78 height 45
click at [314, 368] on button "button" at bounding box center [329, 378] width 78 height 45
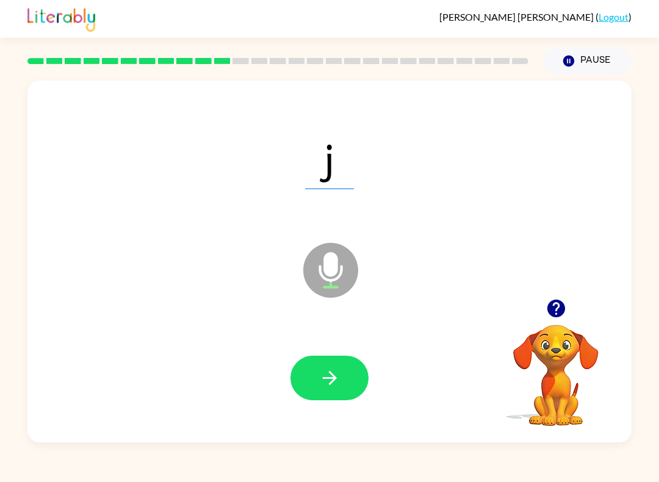
click at [328, 382] on icon "button" at bounding box center [329, 377] width 21 height 21
click at [306, 374] on button "button" at bounding box center [329, 378] width 78 height 45
click at [309, 369] on button "button" at bounding box center [329, 378] width 78 height 45
click at [315, 382] on button "button" at bounding box center [329, 378] width 78 height 45
click at [307, 375] on button "button" at bounding box center [329, 378] width 78 height 45
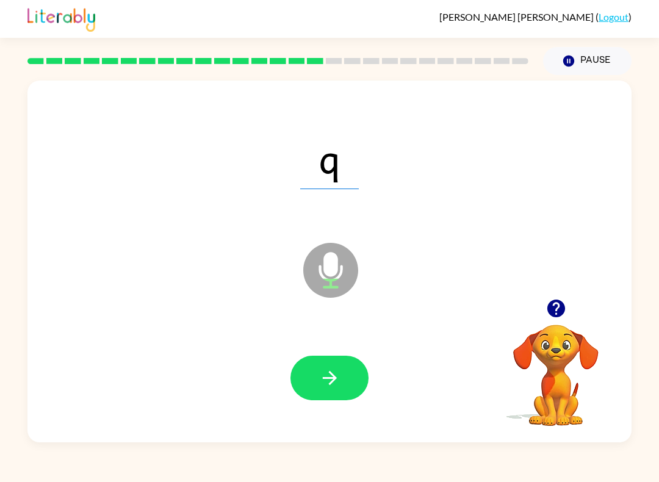
click at [323, 379] on icon "button" at bounding box center [329, 377] width 21 height 21
click at [293, 368] on button "button" at bounding box center [329, 378] width 78 height 45
click at [315, 377] on button "button" at bounding box center [329, 378] width 78 height 45
click at [313, 371] on button "button" at bounding box center [329, 378] width 78 height 45
click at [328, 371] on icon "button" at bounding box center [329, 377] width 21 height 21
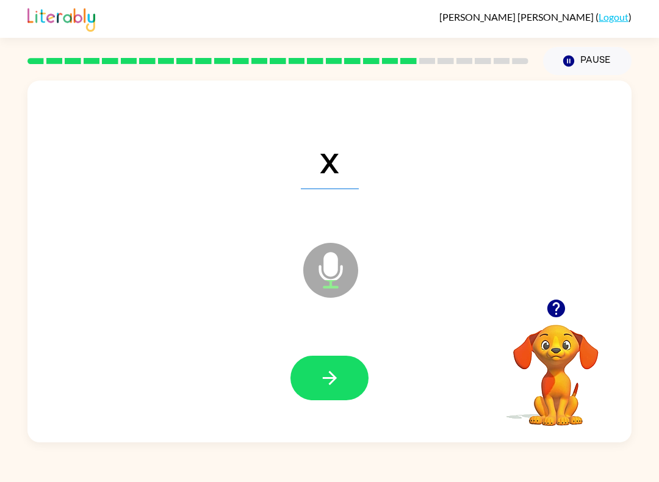
click at [303, 366] on button "button" at bounding box center [329, 378] width 78 height 45
click at [325, 373] on icon "button" at bounding box center [329, 377] width 21 height 21
click at [309, 369] on button "button" at bounding box center [329, 378] width 78 height 45
click at [314, 384] on button "button" at bounding box center [329, 378] width 78 height 45
click at [309, 366] on button "button" at bounding box center [329, 378] width 78 height 45
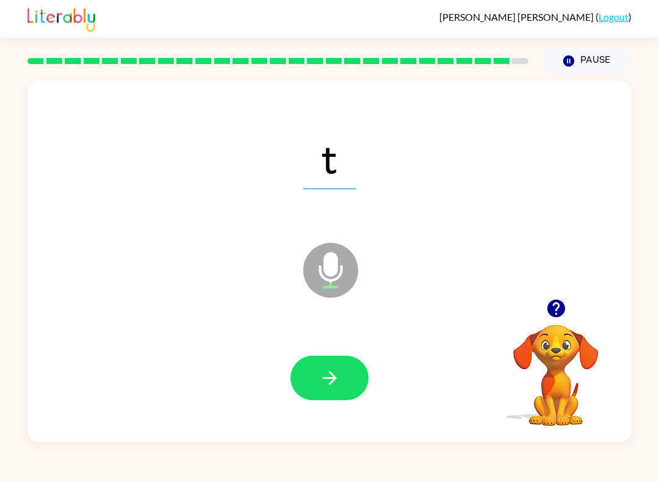
click at [315, 369] on button "button" at bounding box center [329, 378] width 78 height 45
